Goal: Complete application form

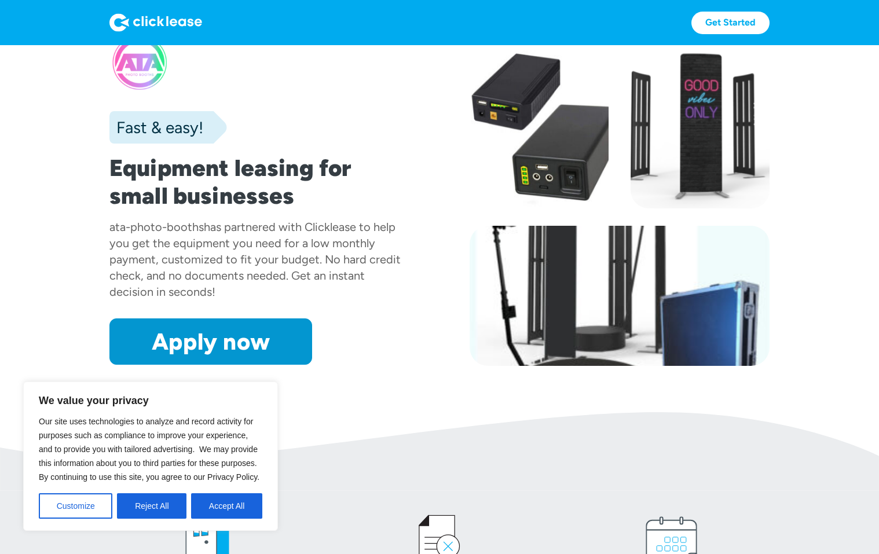
scroll to position [58, 0]
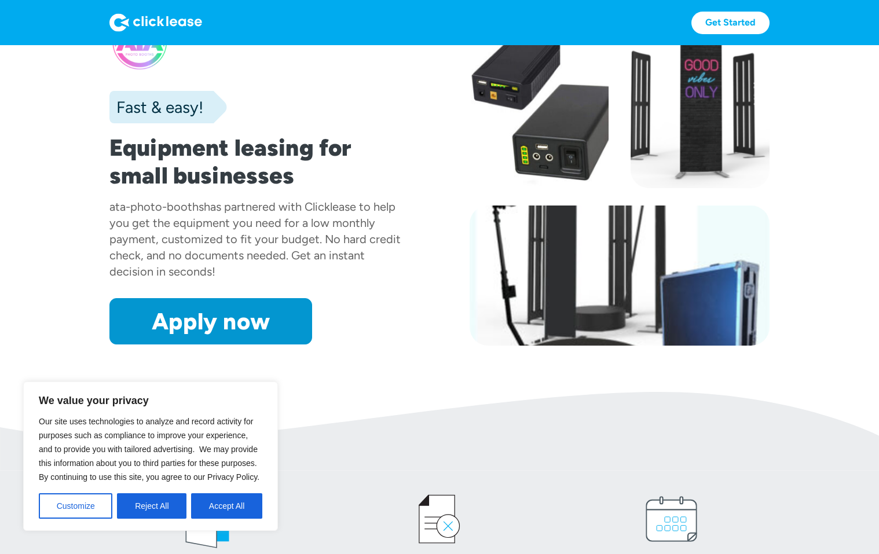
drag, startPoint x: 147, startPoint y: 505, endPoint x: 148, endPoint y: 498, distance: 7.7
click at [148, 499] on button "Reject All" at bounding box center [152, 506] width 70 height 25
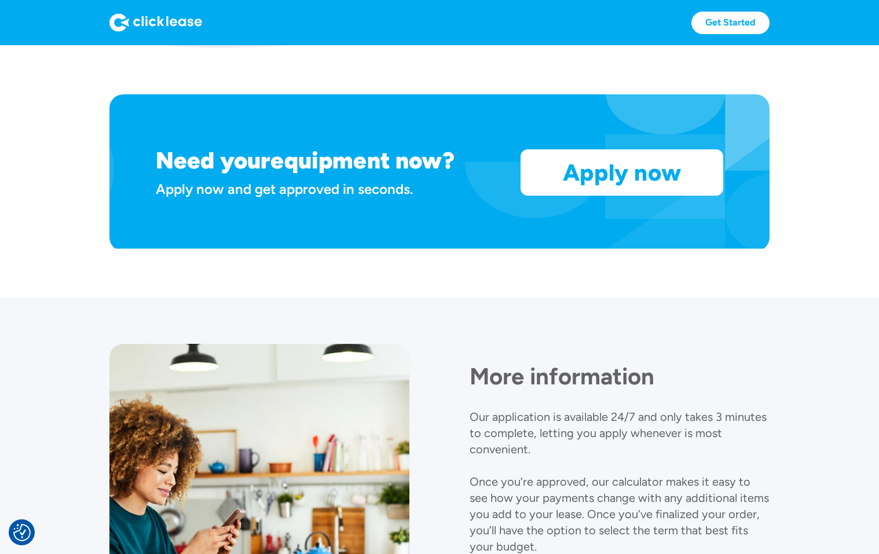
scroll to position [884, 0]
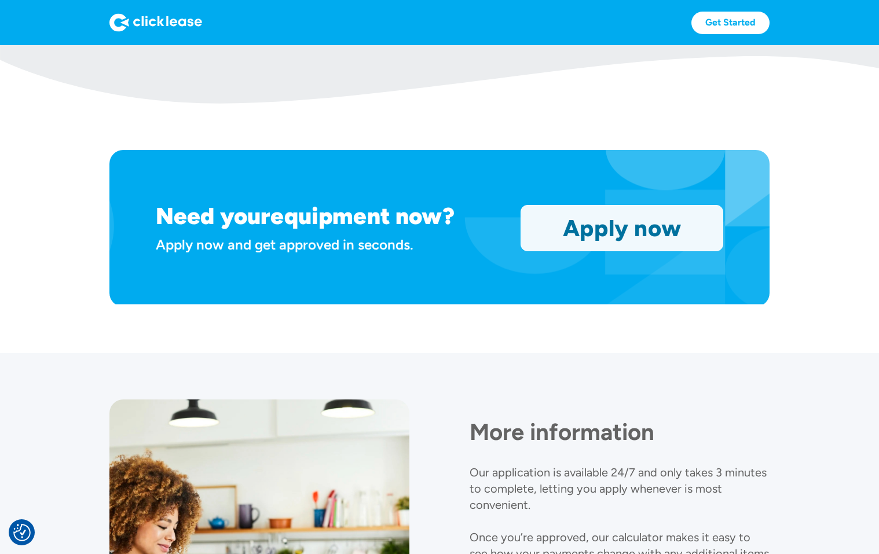
click at [615, 238] on link "Apply now" at bounding box center [622, 228] width 202 height 45
